Goal: Find specific page/section: Find specific page/section

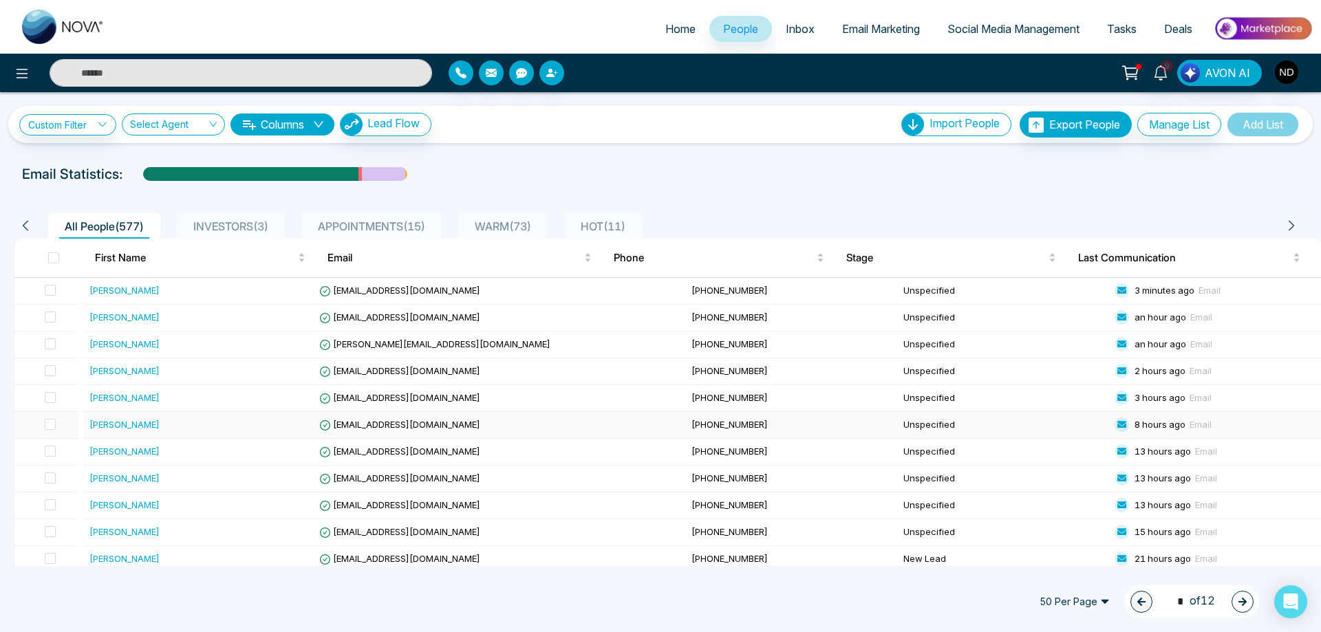
click at [127, 429] on div "[PERSON_NAME]" at bounding box center [124, 425] width 70 height 14
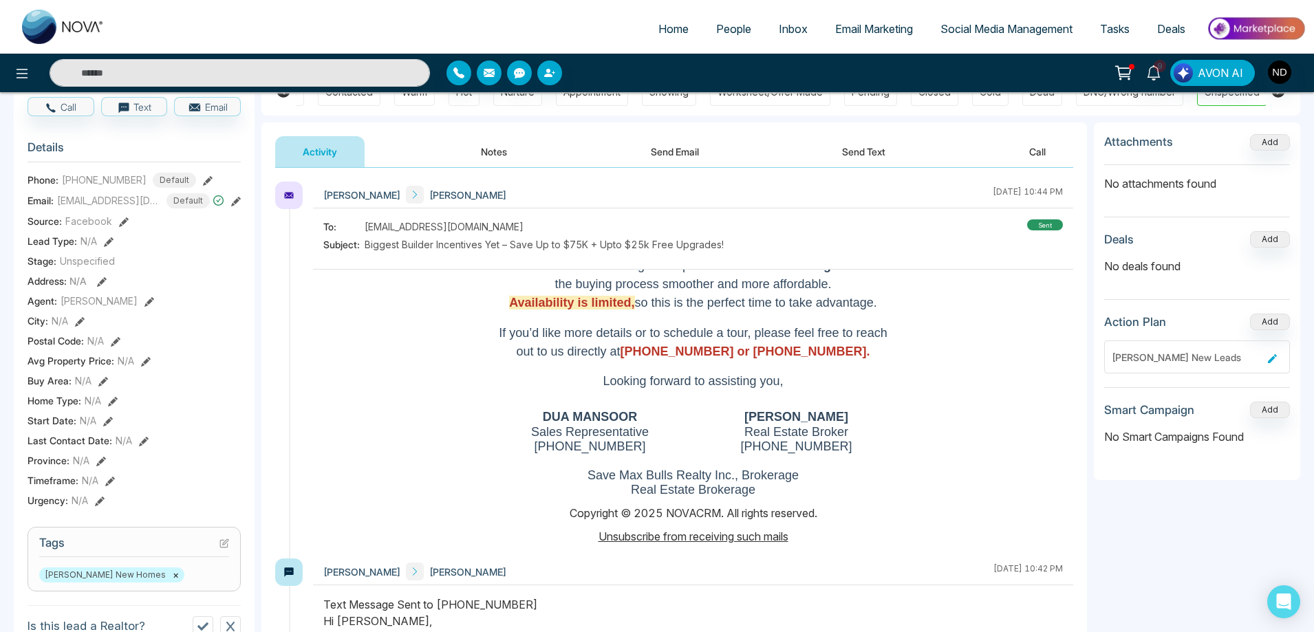
scroll to position [796, 0]
